Goal: Navigation & Orientation: Find specific page/section

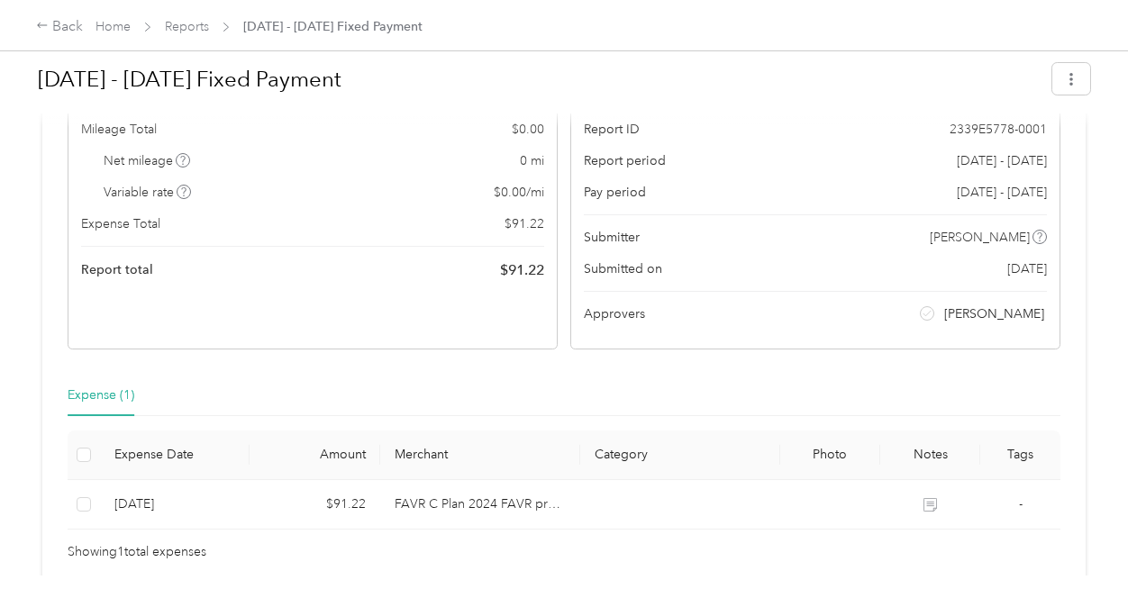
scroll to position [39, 0]
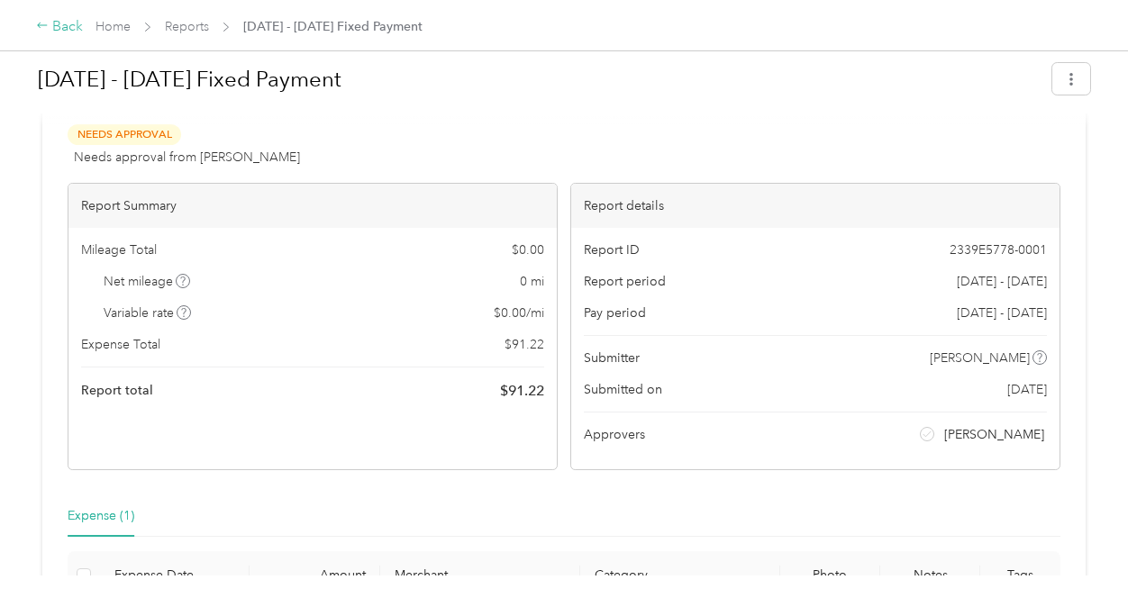
click at [64, 24] on div "Back" at bounding box center [59, 27] width 47 height 22
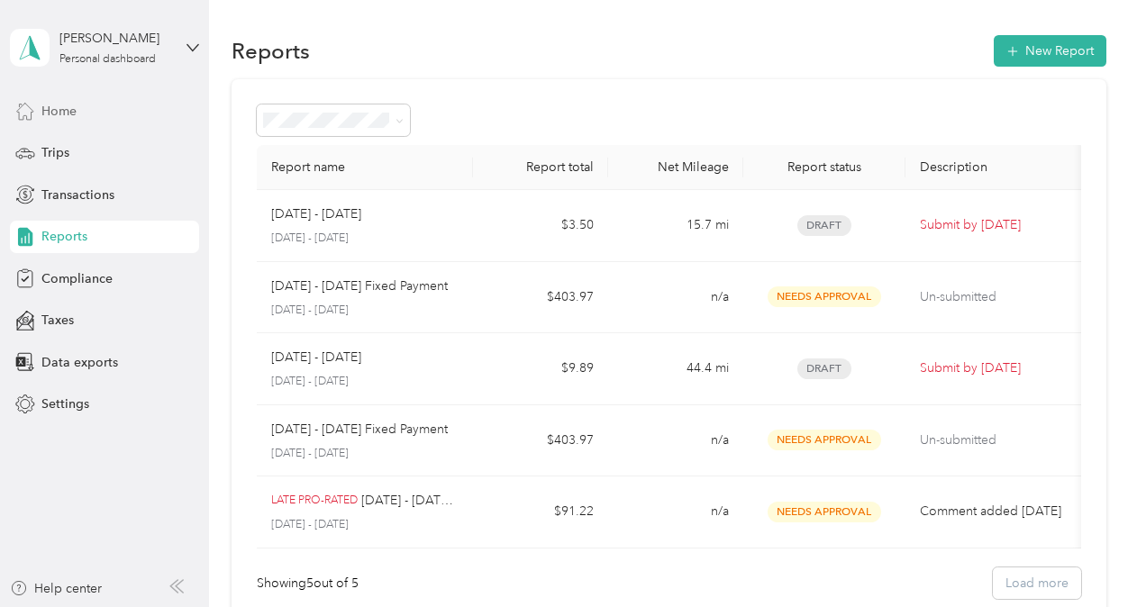
click at [62, 110] on span "Home" at bounding box center [58, 111] width 35 height 19
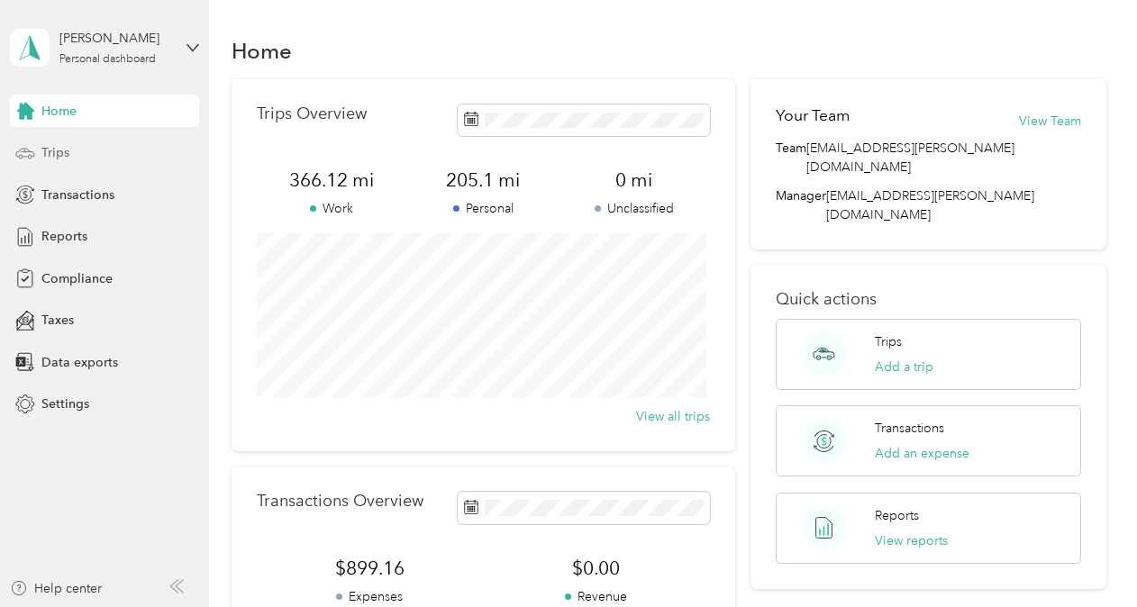
click at [60, 158] on span "Trips" at bounding box center [55, 152] width 28 height 19
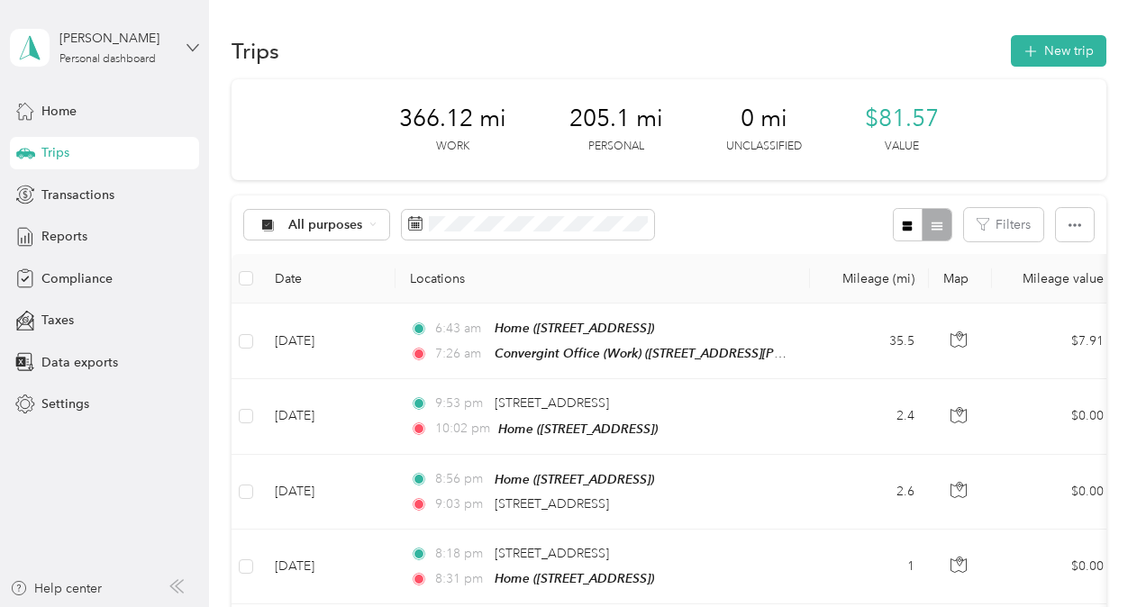
click at [191, 46] on icon at bounding box center [193, 47] width 13 height 13
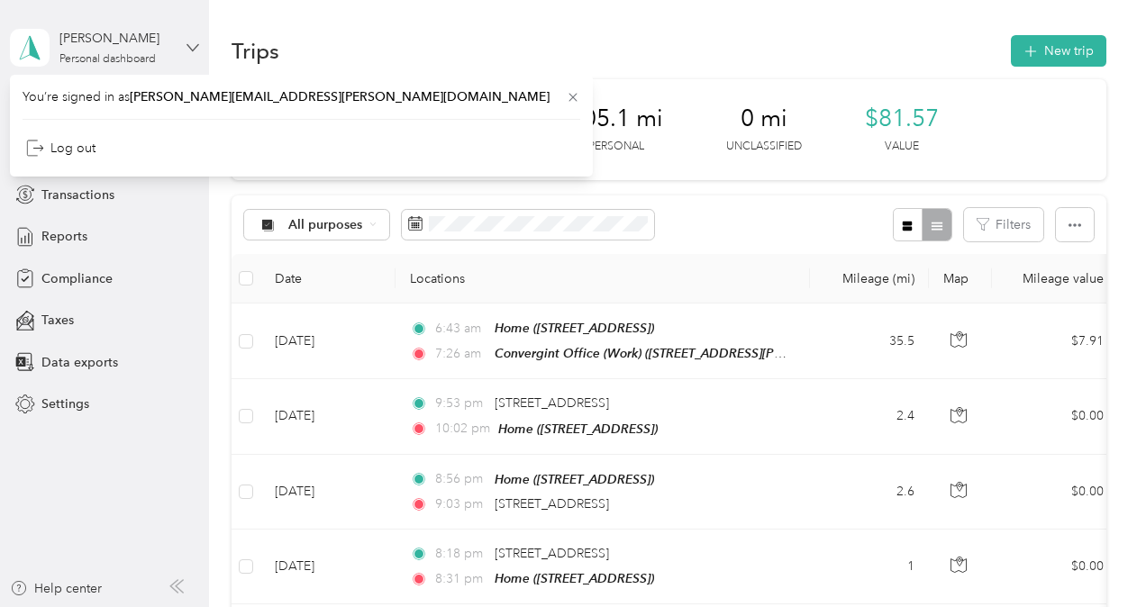
click at [191, 46] on icon at bounding box center [193, 47] width 13 height 13
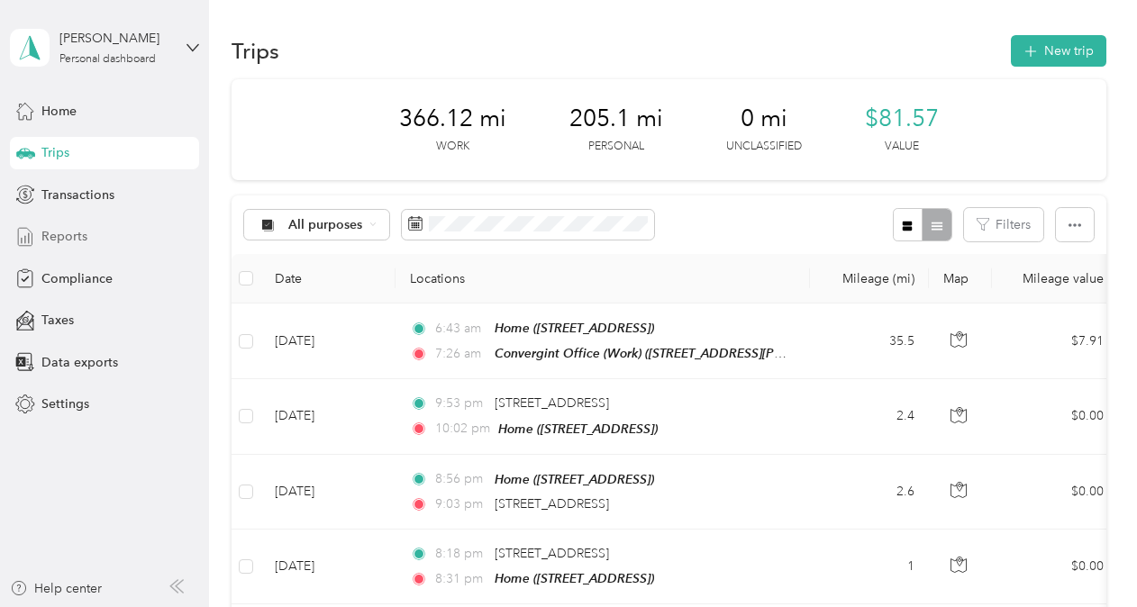
click at [70, 238] on span "Reports" at bounding box center [64, 236] width 46 height 19
